Goal: Navigation & Orientation: Find specific page/section

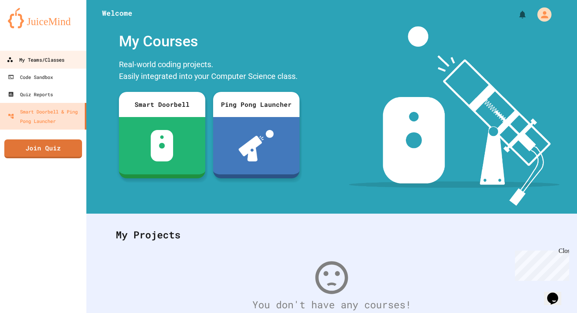
click at [44, 58] on div "My Teams/Classes" at bounding box center [36, 60] width 58 height 10
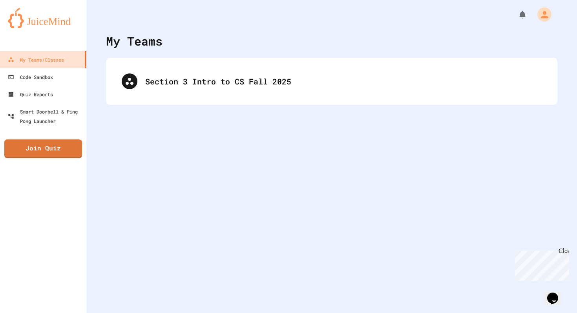
click at [172, 105] on div "My Teams Section 3 Intro to CS Fall 2025" at bounding box center [331, 156] width 491 height 313
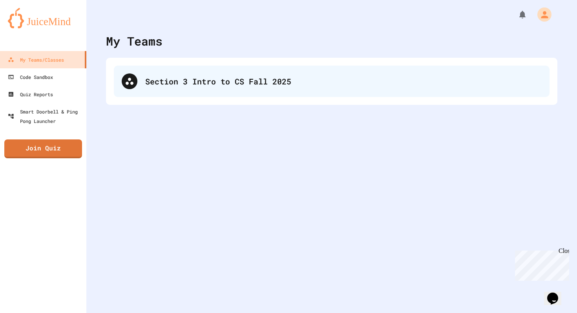
click at [175, 93] on div "Section 3 Intro to CS Fall 2025" at bounding box center [332, 81] width 436 height 31
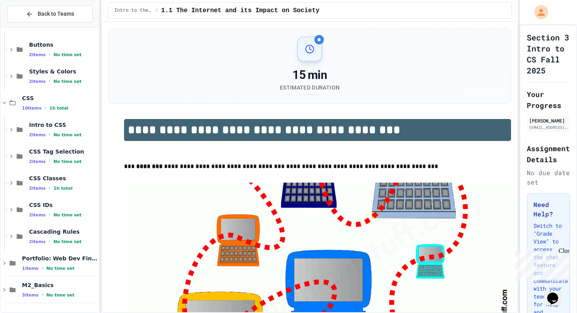
scroll to position [532, 0]
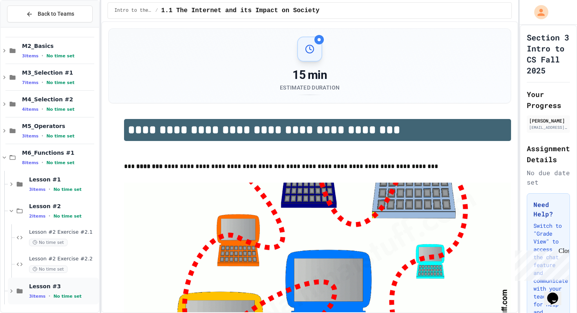
click at [52, 295] on div "3 items • No time set" at bounding box center [63, 296] width 68 height 6
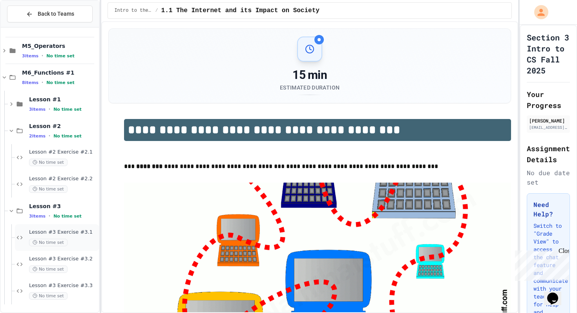
click at [78, 239] on div "No time set" at bounding box center [63, 242] width 68 height 7
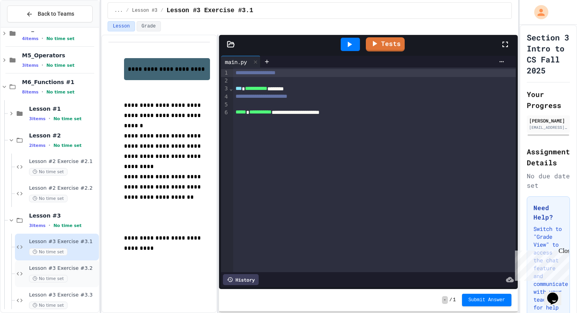
scroll to position [612, 0]
